Goal: Task Accomplishment & Management: Use online tool/utility

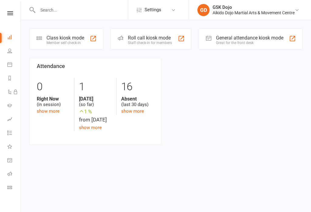
click at [56, 41] on div "Member self check-in" at bounding box center [66, 43] width 38 height 4
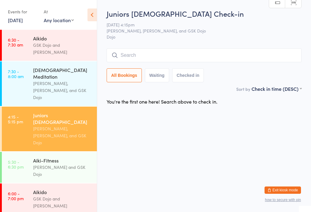
click at [137, 54] on input "search" at bounding box center [204, 55] width 195 height 14
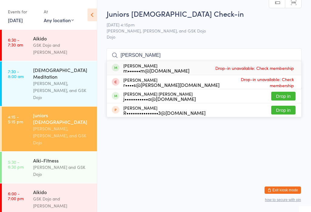
type input "Raphael"
click at [165, 68] on div "m••••••m@fecore.com.au" at bounding box center [156, 70] width 66 height 5
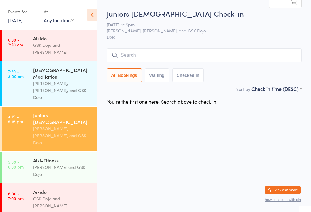
scroll to position [20, 0]
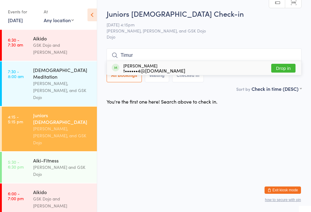
type input "Timur"
click at [290, 64] on button "Drop in" at bounding box center [284, 68] width 24 height 9
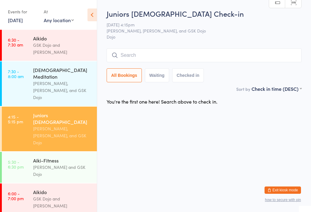
scroll to position [0, 0]
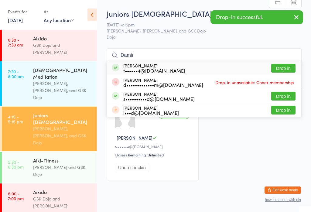
type input "Damir"
click at [287, 65] on button "Drop in" at bounding box center [284, 68] width 24 height 9
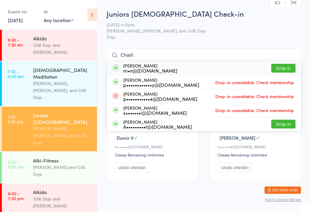
type input "Charli"
click at [289, 68] on button "Drop in" at bounding box center [284, 68] width 24 height 9
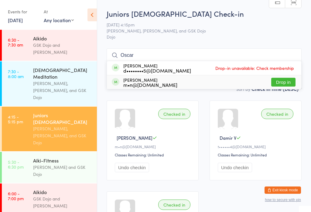
type input "Oscar"
click at [284, 84] on button "Drop in" at bounding box center [284, 82] width 24 height 9
